Goal: Task Accomplishment & Management: Use online tool/utility

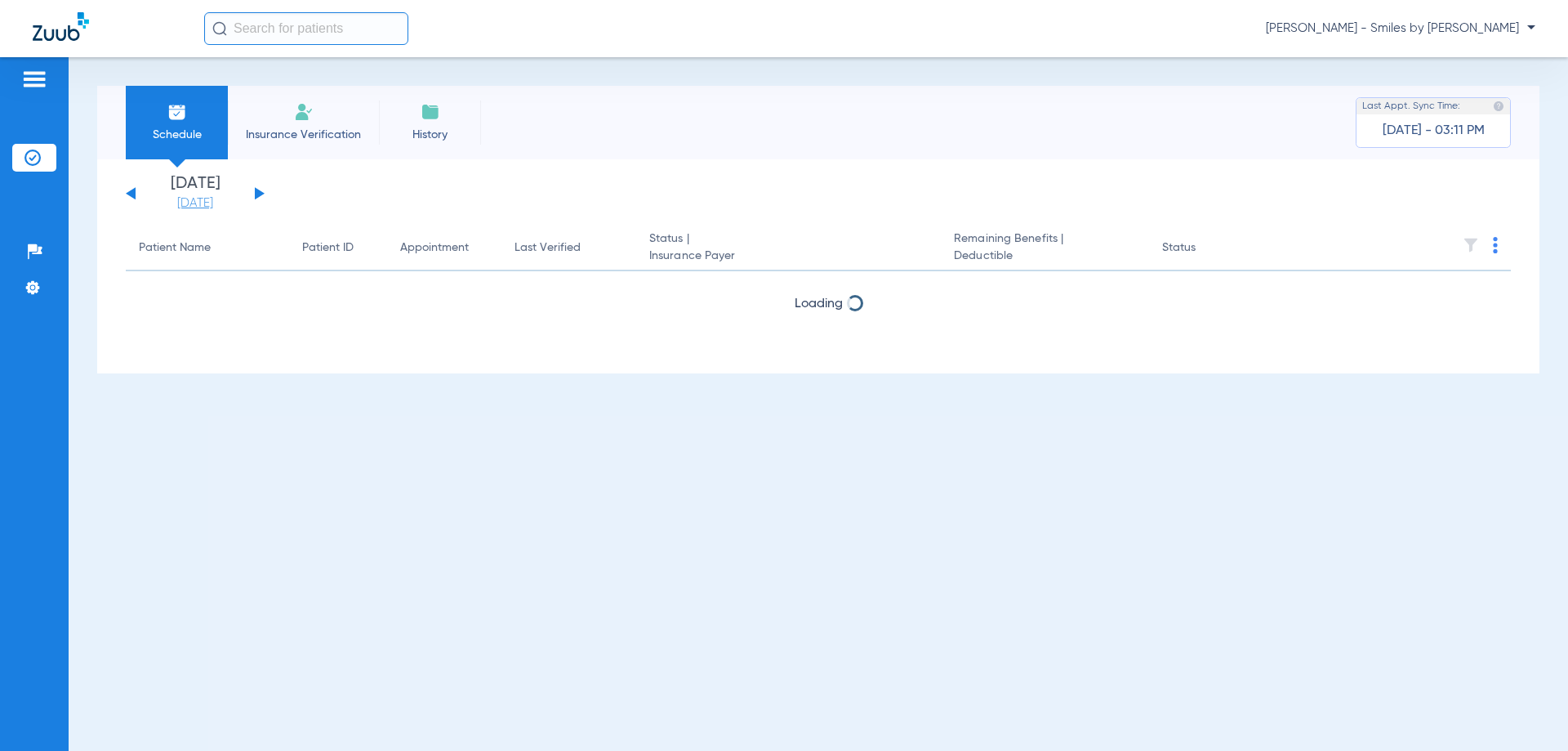
click at [205, 208] on link "[DATE]" at bounding box center [195, 204] width 98 height 16
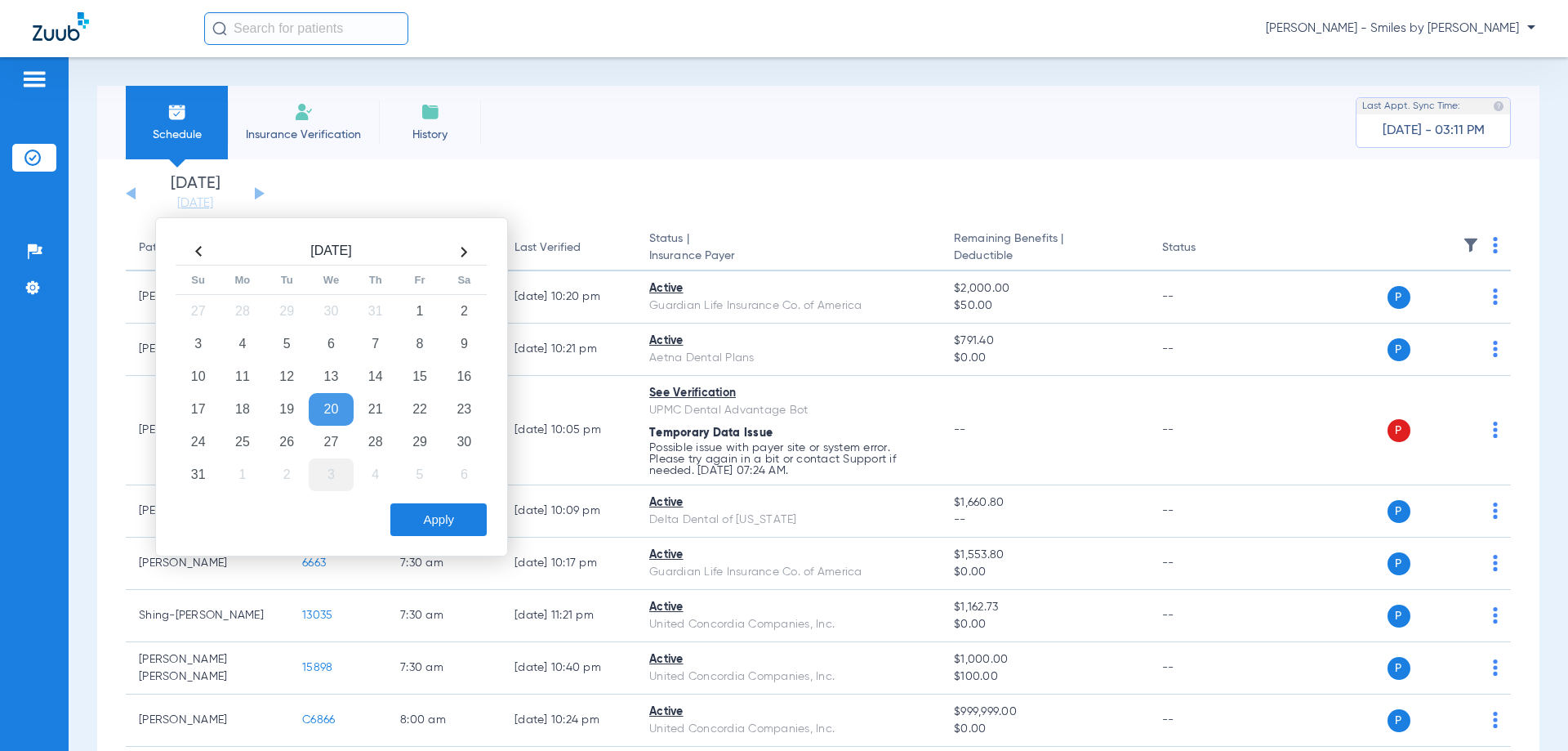
click at [324, 479] on td "3" at bounding box center [330, 475] width 44 height 33
click at [447, 520] on button "Apply" at bounding box center [438, 520] width 96 height 33
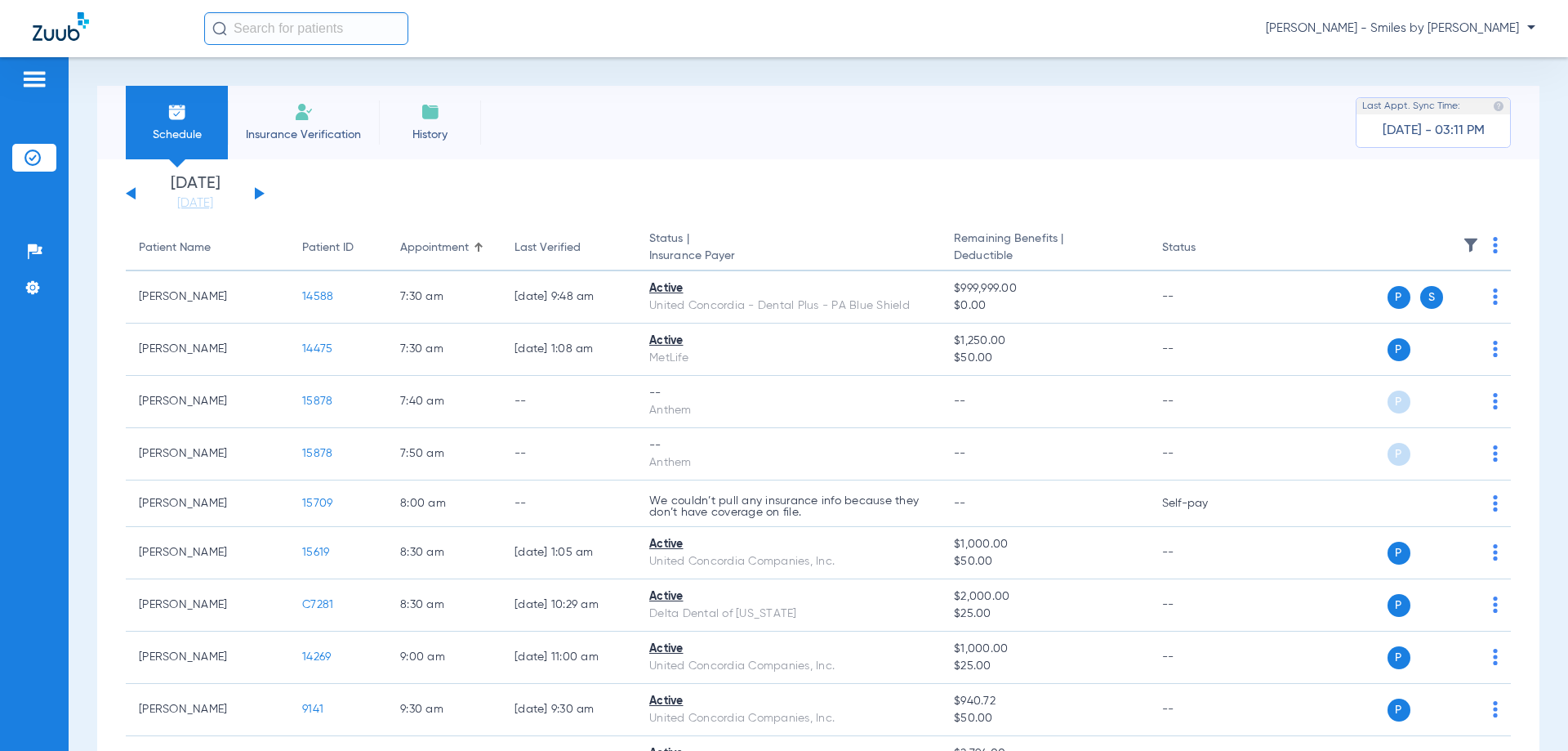
click at [1493, 252] on img at bounding box center [1495, 246] width 5 height 16
click at [1439, 307] on span "Verify All" at bounding box center [1420, 310] width 102 height 12
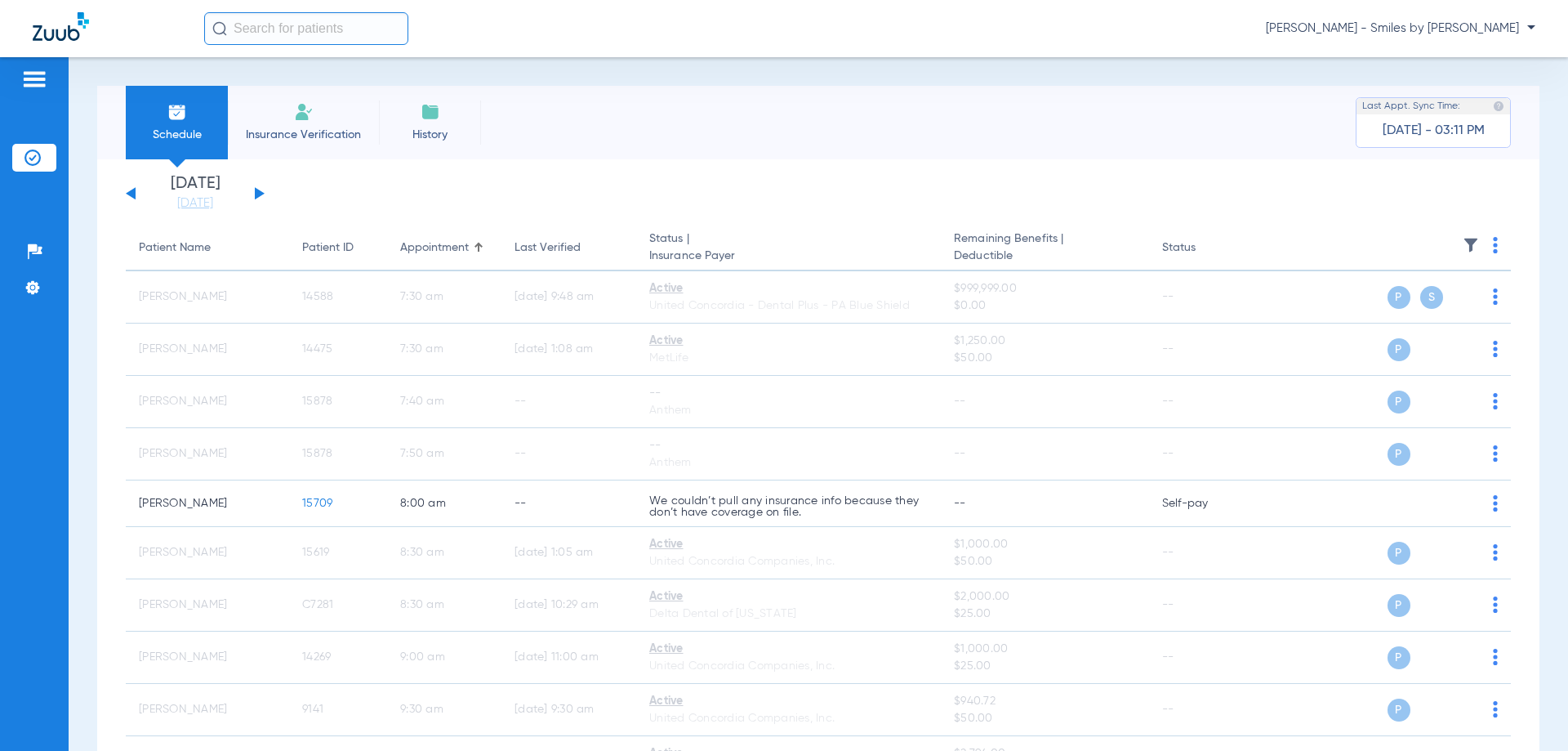
click at [260, 196] on button at bounding box center [259, 194] width 10 height 13
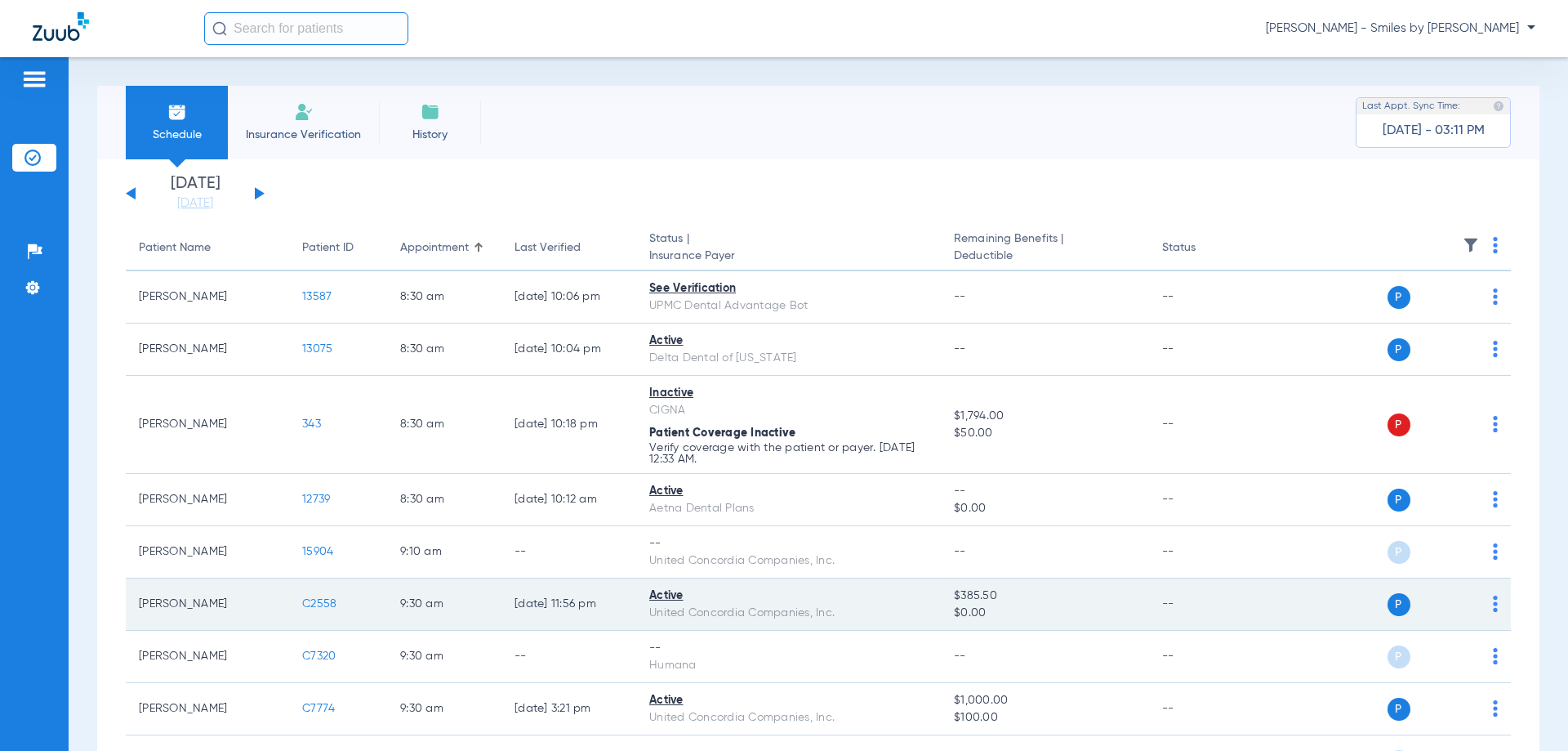
click at [1188, 595] on td "--" at bounding box center [1204, 605] width 110 height 53
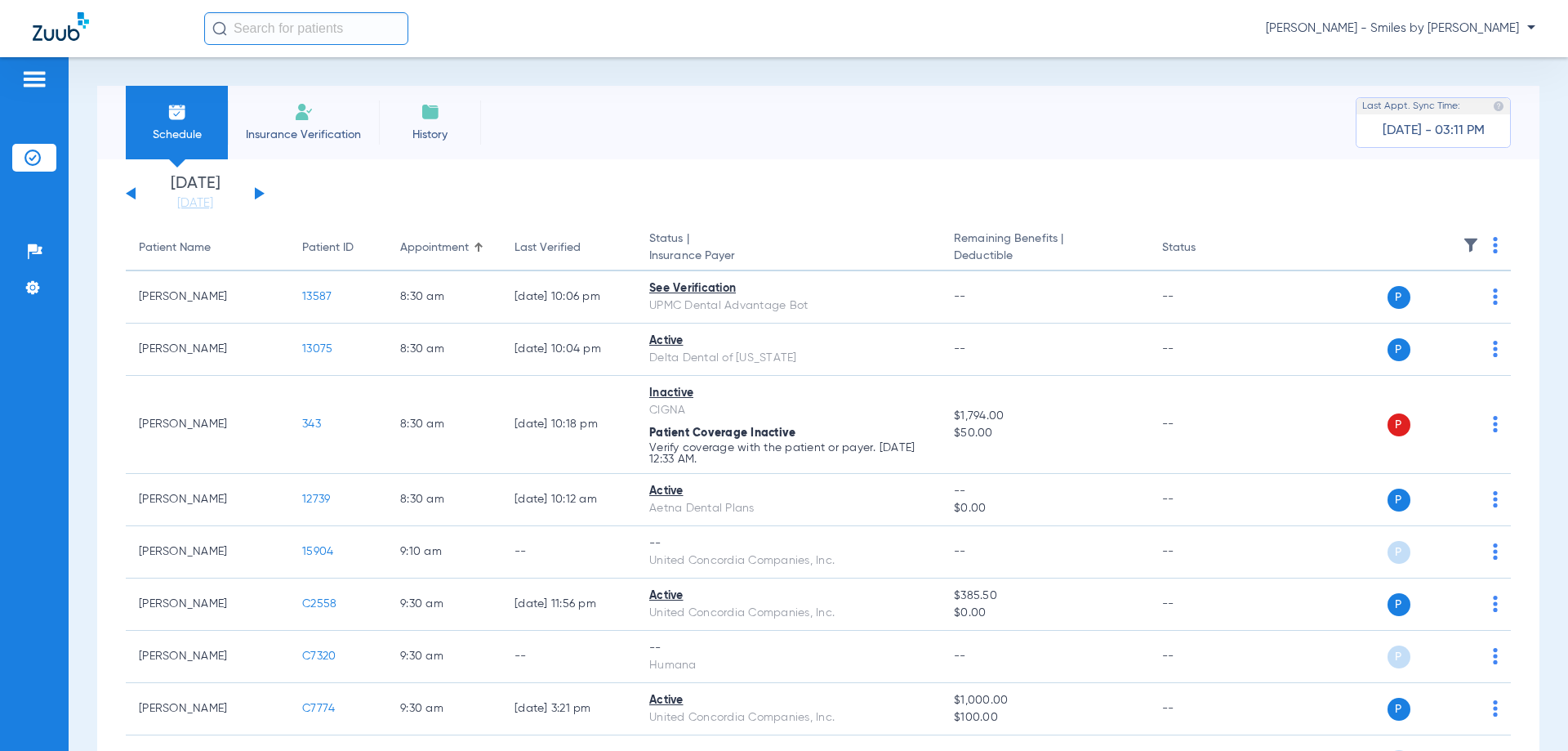
click at [1493, 246] on img at bounding box center [1495, 246] width 5 height 16
click at [1423, 305] on span "Verify All" at bounding box center [1420, 310] width 102 height 12
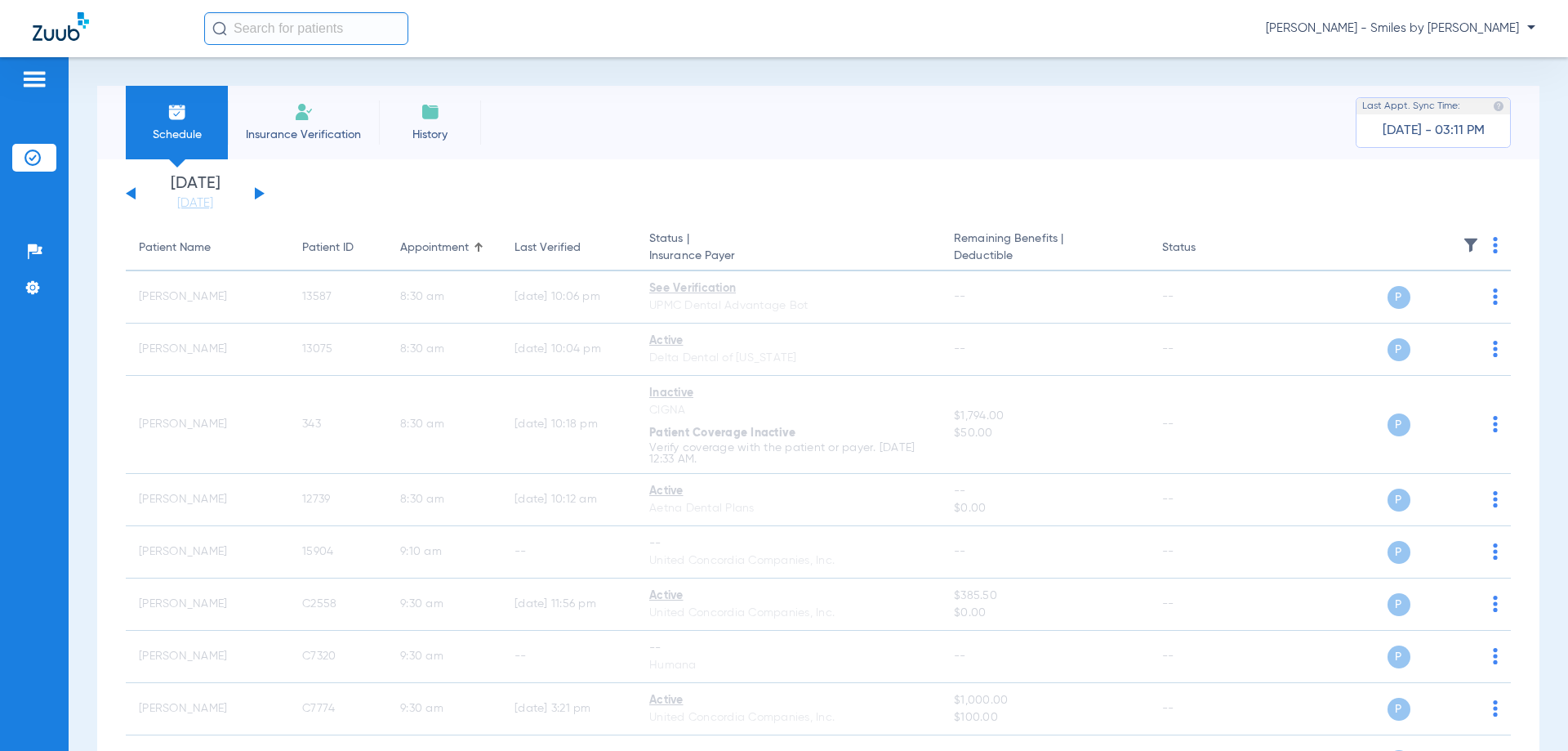
click at [213, 194] on li "[DATE]" at bounding box center [195, 194] width 98 height 36
click at [215, 198] on link "[DATE]" at bounding box center [195, 204] width 98 height 16
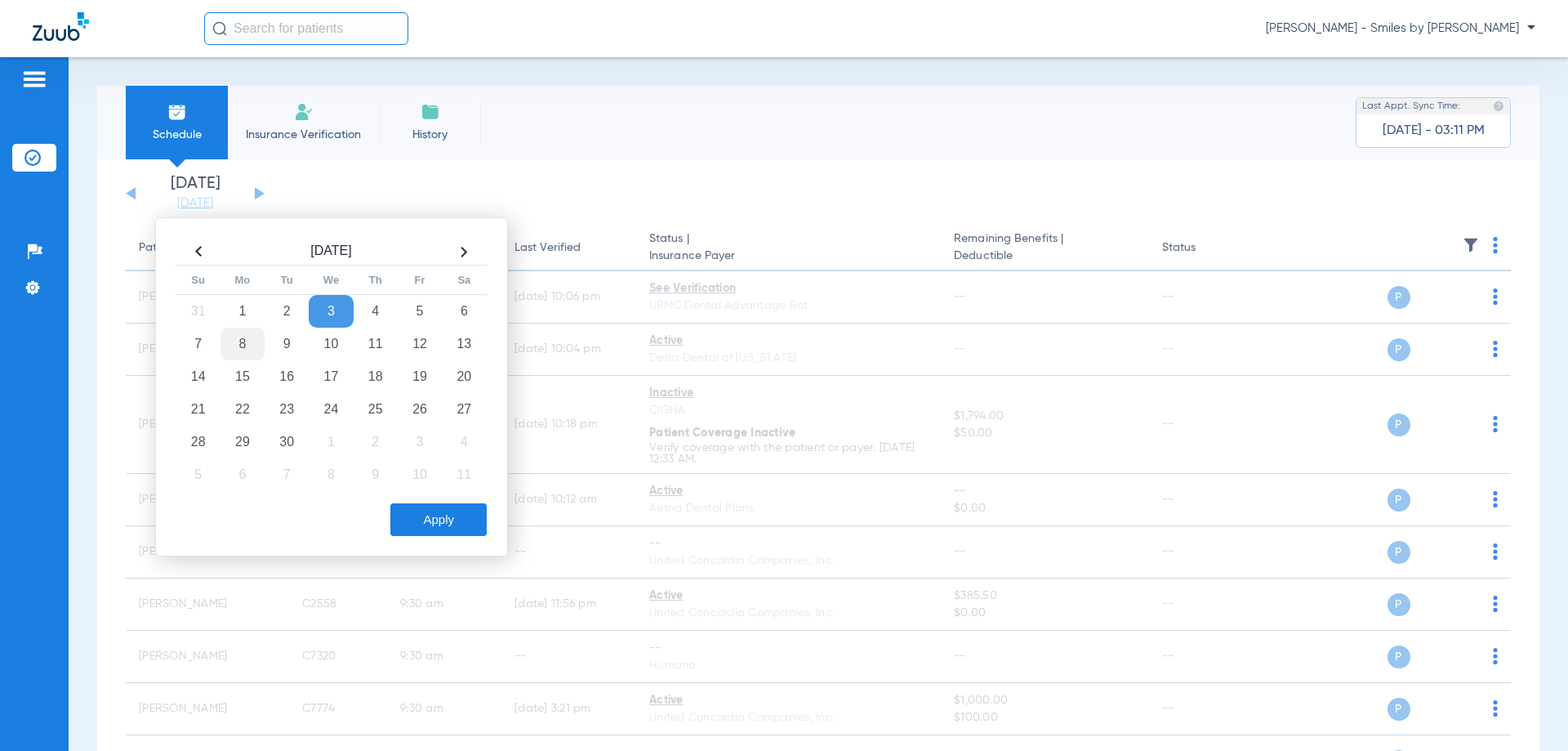
click at [238, 343] on td "8" at bounding box center [243, 344] width 44 height 33
click at [437, 526] on button "Apply" at bounding box center [438, 520] width 96 height 33
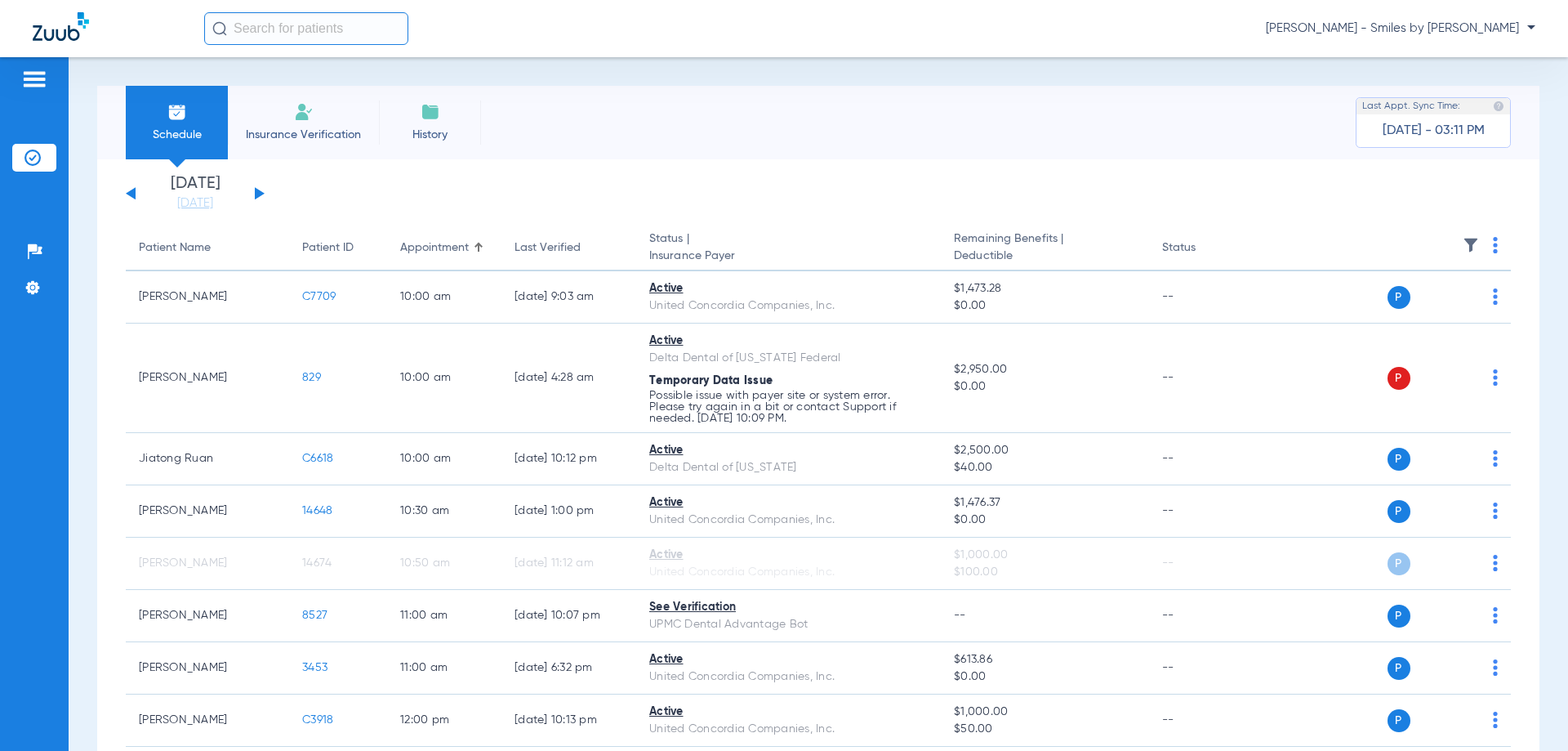
click at [1493, 242] on img at bounding box center [1495, 246] width 5 height 16
click at [1446, 300] on button "Verify All" at bounding box center [1422, 310] width 124 height 33
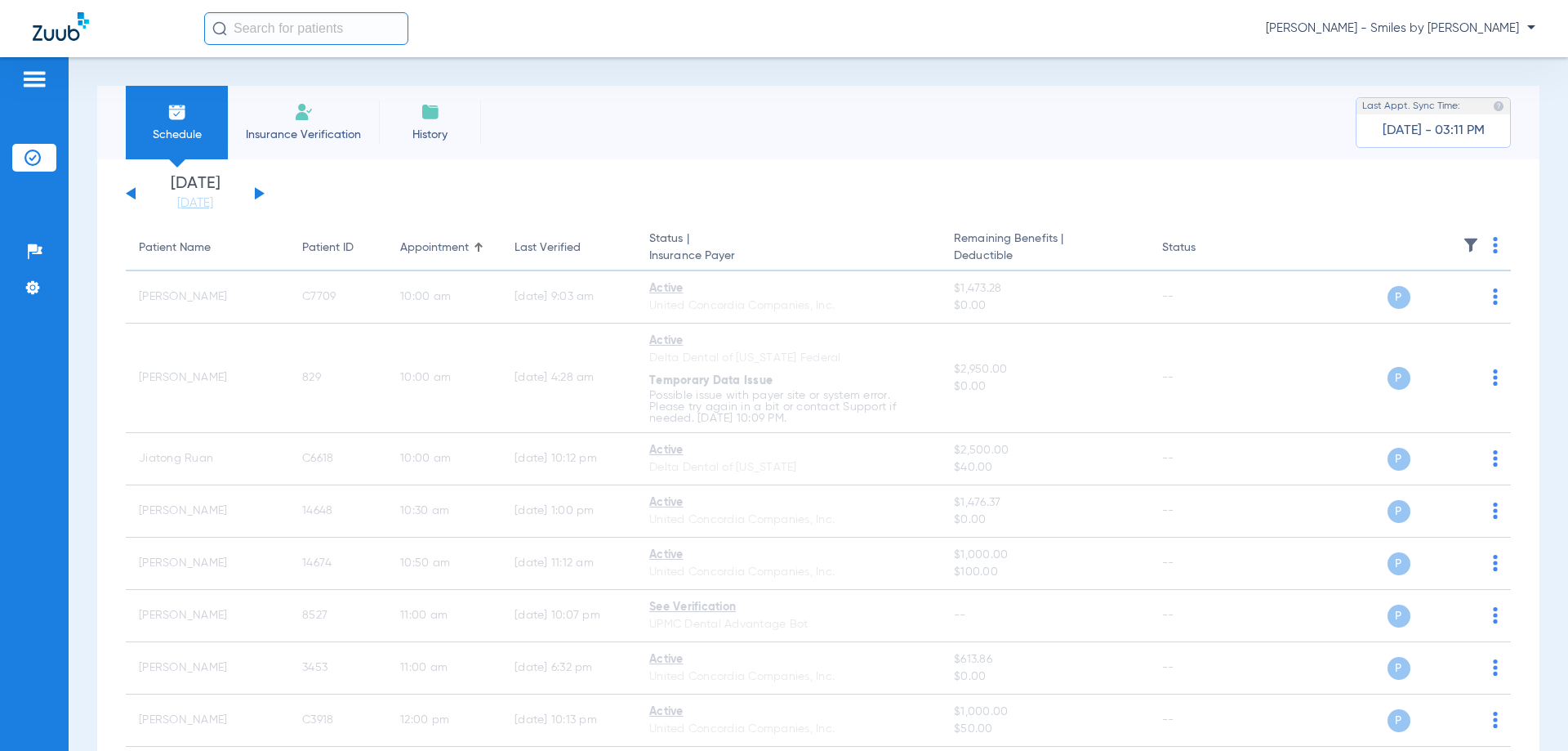
click at [255, 196] on button at bounding box center [259, 194] width 10 height 13
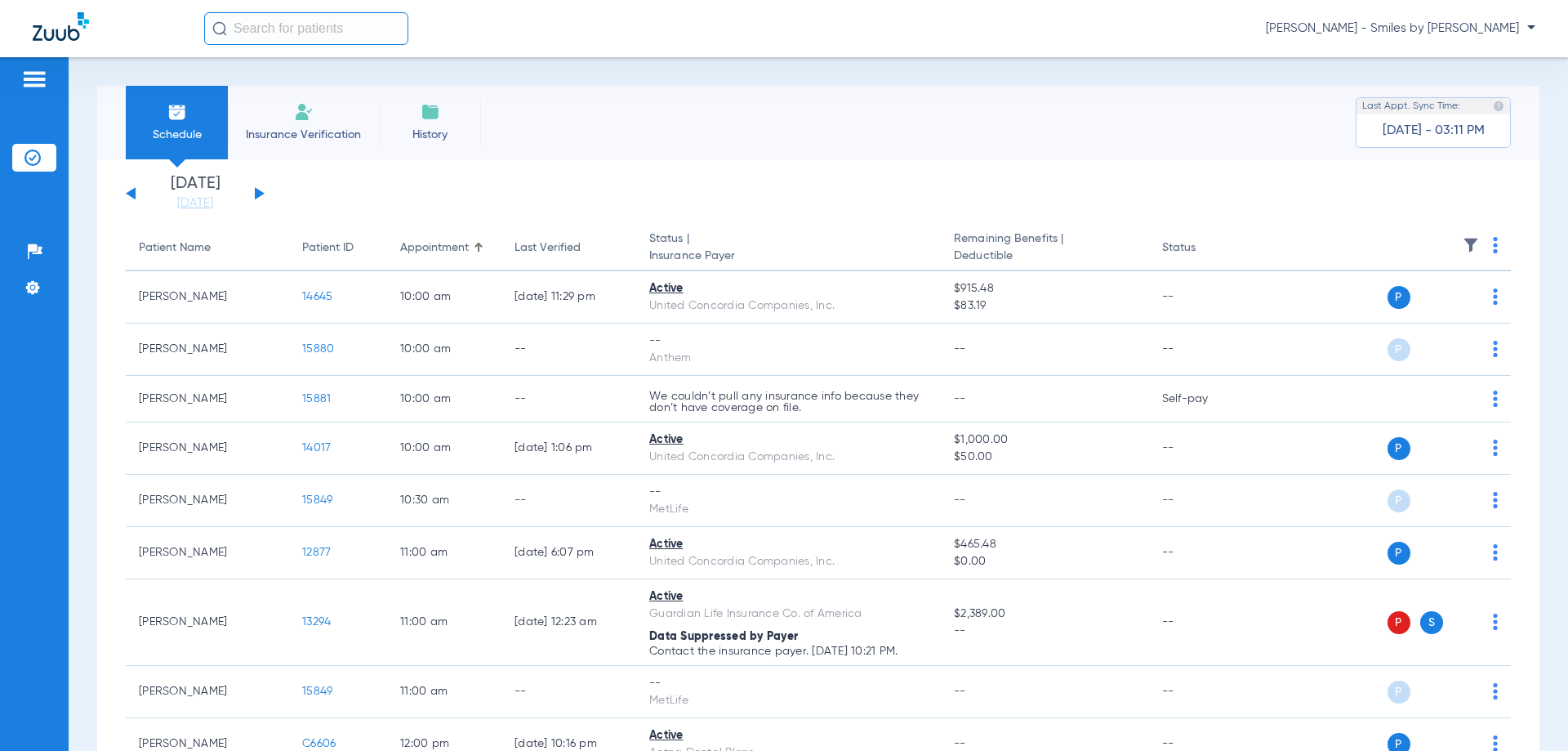
click at [1493, 242] on img at bounding box center [1495, 246] width 5 height 16
click at [1430, 300] on button "Verify All" at bounding box center [1420, 310] width 129 height 33
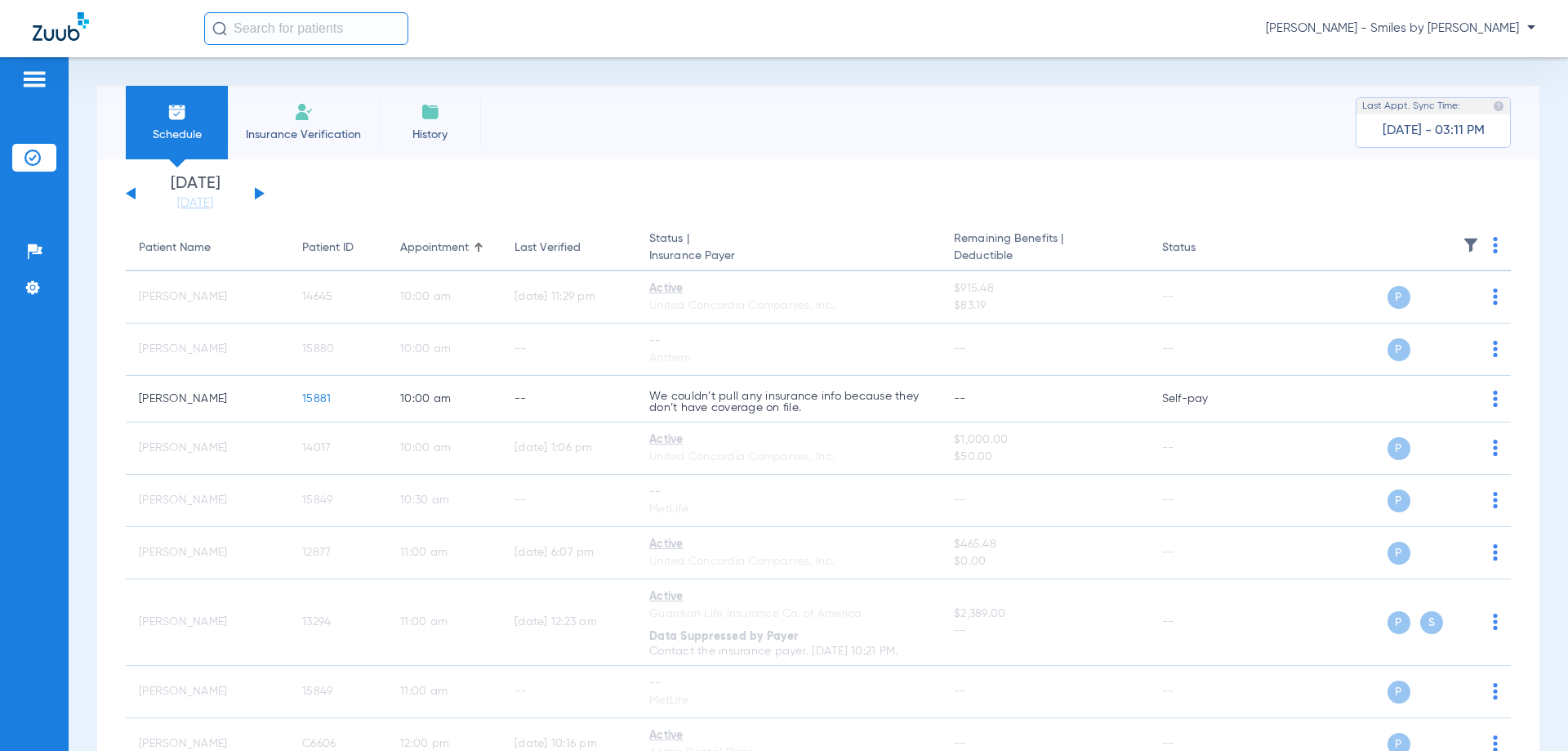
click at [258, 196] on button at bounding box center [259, 194] width 10 height 13
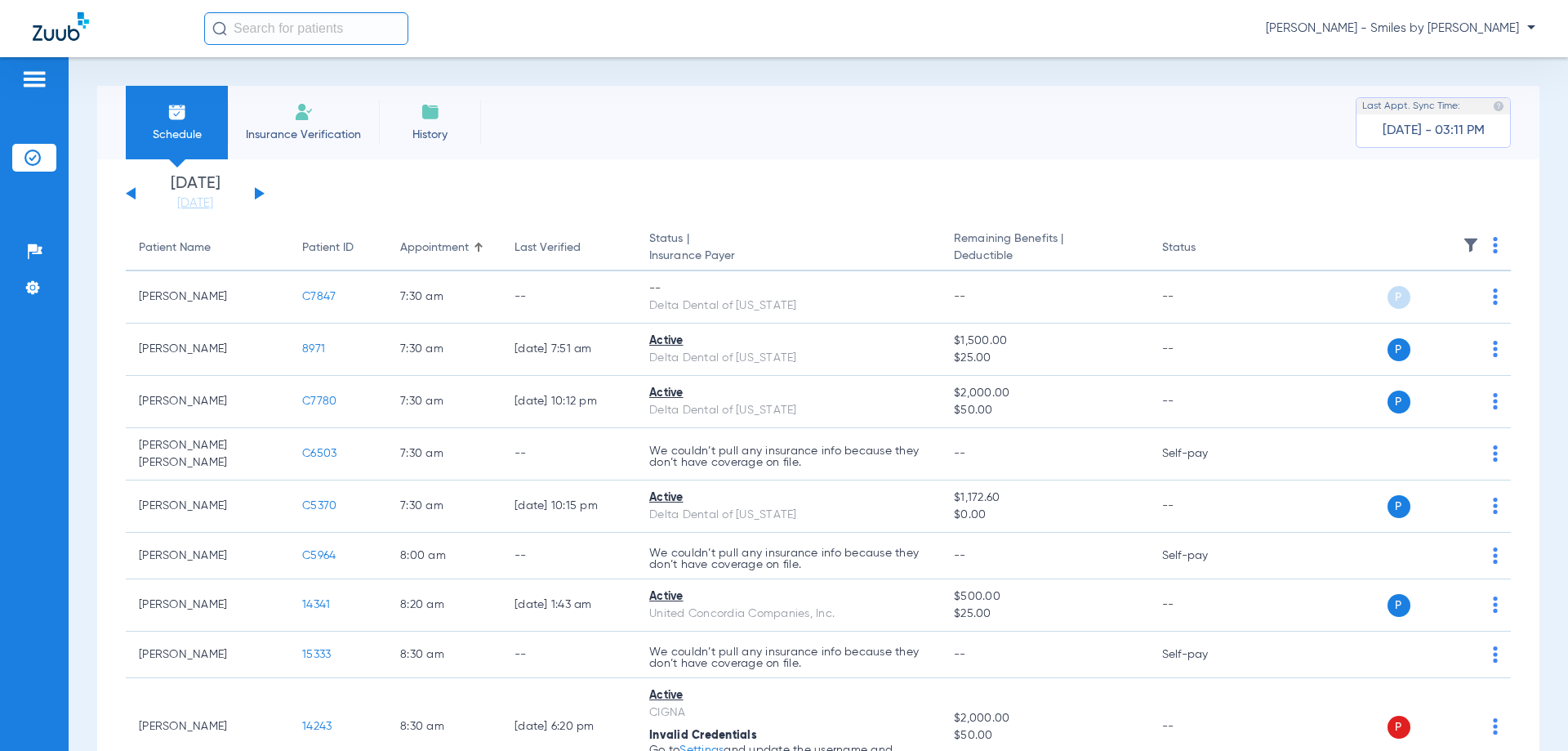
click at [1479, 246] on th at bounding box center [1385, 248] width 253 height 46
click at [1493, 249] on img at bounding box center [1495, 246] width 5 height 16
click at [1434, 297] on button "Verify All" at bounding box center [1422, 310] width 124 height 33
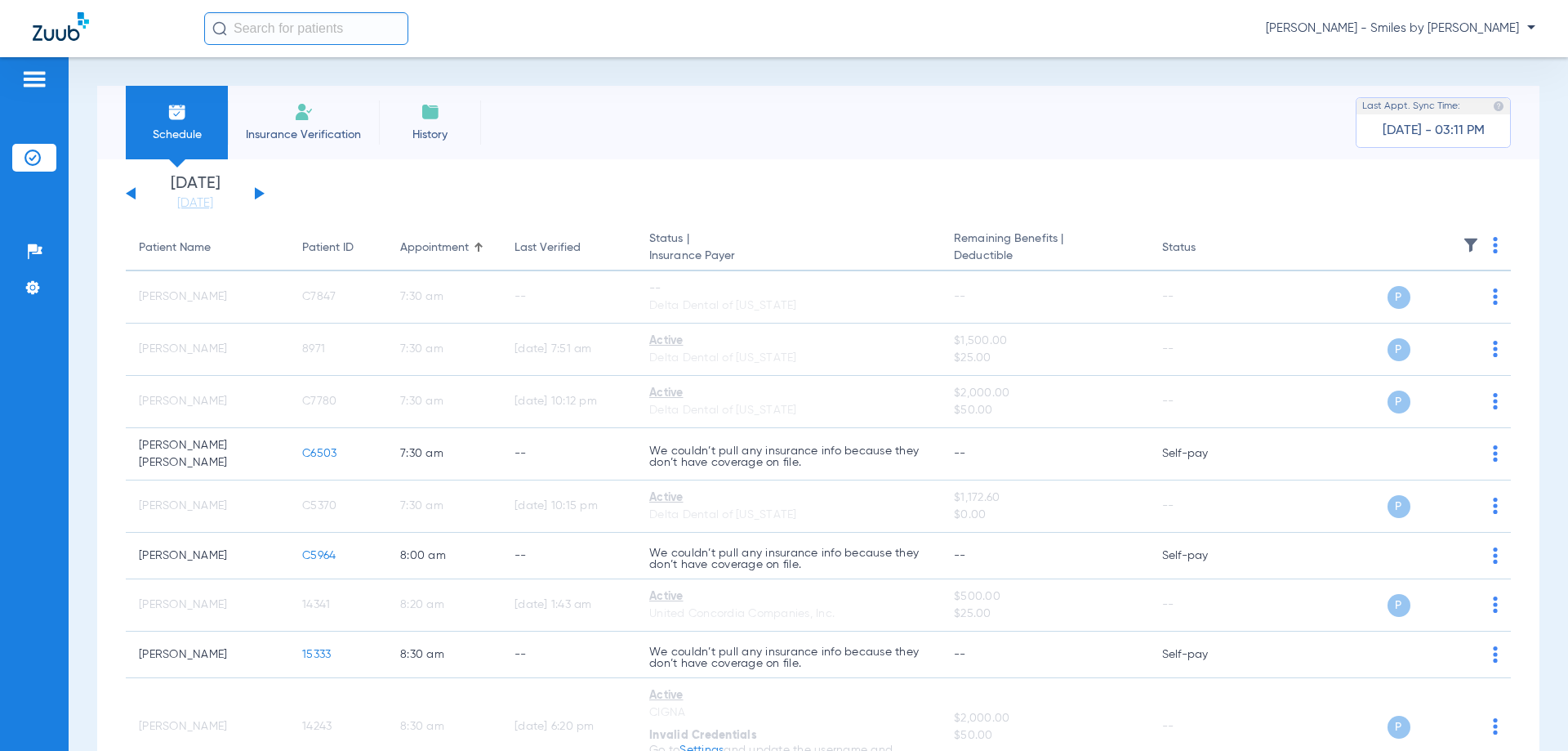
click at [256, 193] on button at bounding box center [259, 194] width 10 height 13
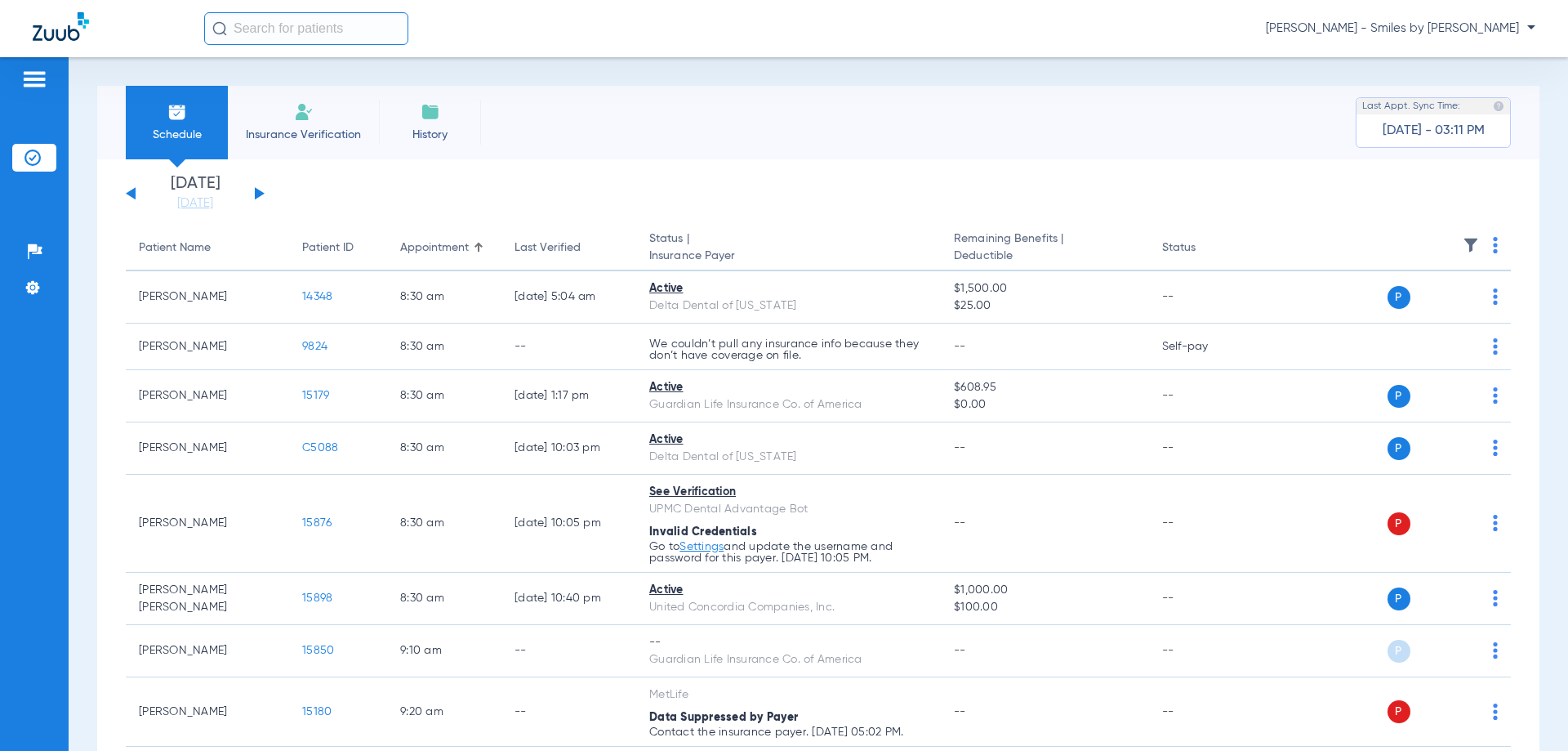
click at [1493, 242] on img at bounding box center [1495, 246] width 5 height 16
click at [1422, 310] on span "Verify All" at bounding box center [1420, 310] width 102 height 12
